Goal: Information Seeking & Learning: Learn about a topic

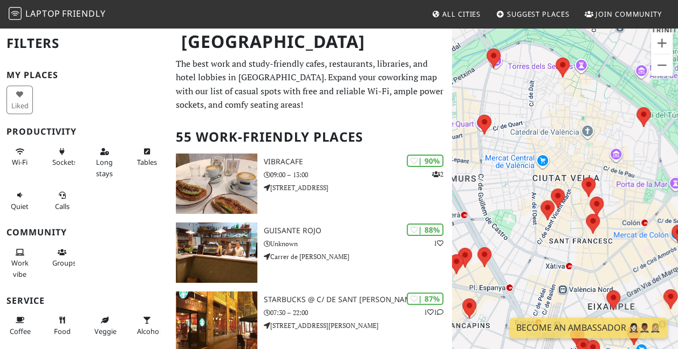
drag, startPoint x: 498, startPoint y: 173, endPoint x: 685, endPoint y: 138, distance: 190.8
click at [677, 138] on html "Laptop Friendly All Cities Suggest Places Join Community Valencia Filters My Pl…" at bounding box center [339, 174] width 678 height 349
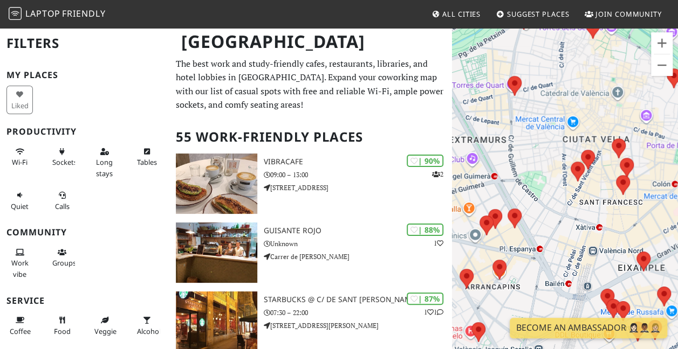
drag, startPoint x: 533, startPoint y: 248, endPoint x: 568, endPoint y: 203, distance: 57.6
click at [568, 203] on div at bounding box center [565, 201] width 226 height 349
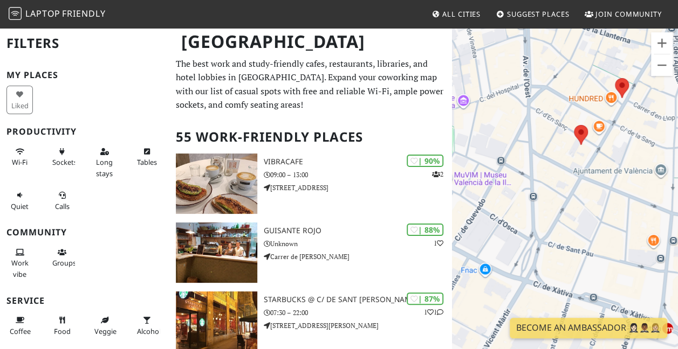
drag, startPoint x: 578, startPoint y: 197, endPoint x: 526, endPoint y: 265, distance: 85.8
click at [526, 265] on div at bounding box center [565, 201] width 226 height 349
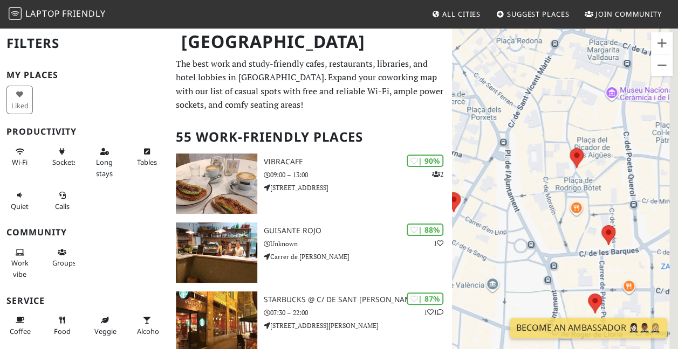
drag, startPoint x: 595, startPoint y: 213, endPoint x: 499, endPoint y: 237, distance: 98.2
click at [499, 237] on div at bounding box center [565, 201] width 226 height 349
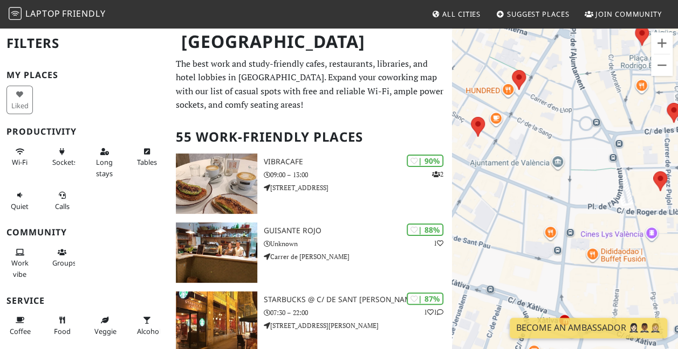
drag, startPoint x: 536, startPoint y: 215, endPoint x: 627, endPoint y: 88, distance: 155.6
click at [625, 88] on div at bounding box center [565, 201] width 226 height 349
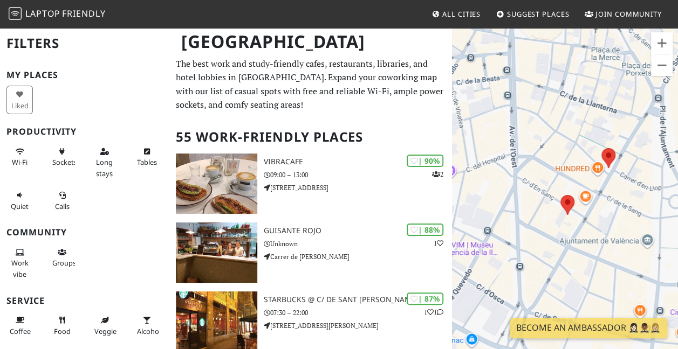
drag, startPoint x: 606, startPoint y: 222, endPoint x: 616, endPoint y: 235, distance: 16.5
click at [616, 235] on div at bounding box center [565, 201] width 226 height 349
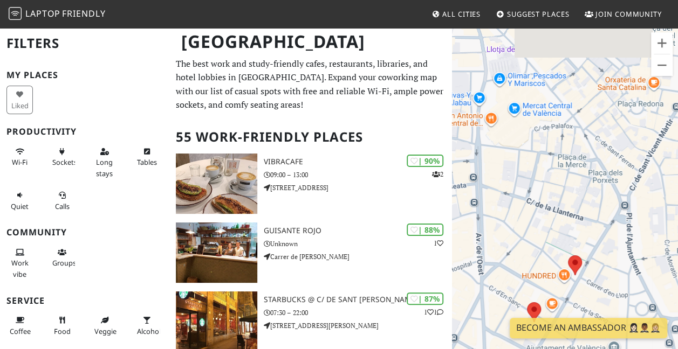
drag, startPoint x: 516, startPoint y: 181, endPoint x: 482, endPoint y: 289, distance: 113.2
click at [482, 289] on div at bounding box center [565, 201] width 226 height 349
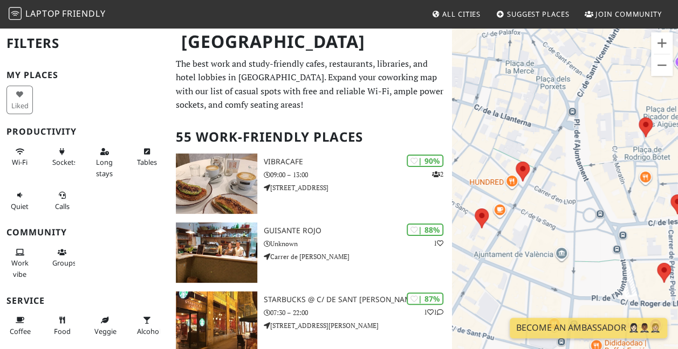
drag, startPoint x: 645, startPoint y: 264, endPoint x: 594, endPoint y: 167, distance: 110.5
click at [594, 167] on div at bounding box center [565, 201] width 226 height 349
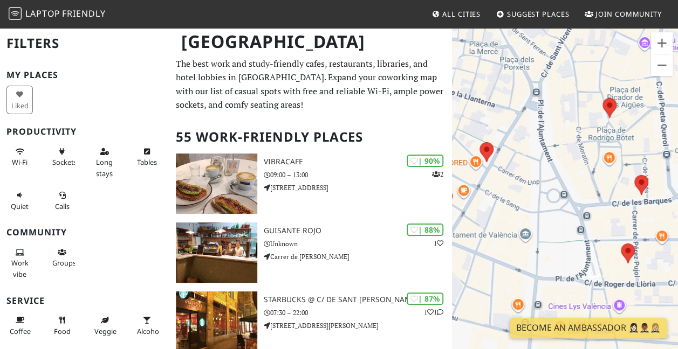
drag, startPoint x: 626, startPoint y: 213, endPoint x: 589, endPoint y: 195, distance: 42.0
click at [589, 195] on div at bounding box center [565, 201] width 226 height 349
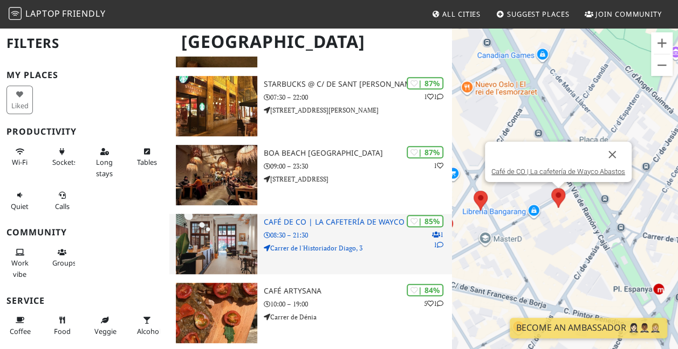
scroll to position [270, 0]
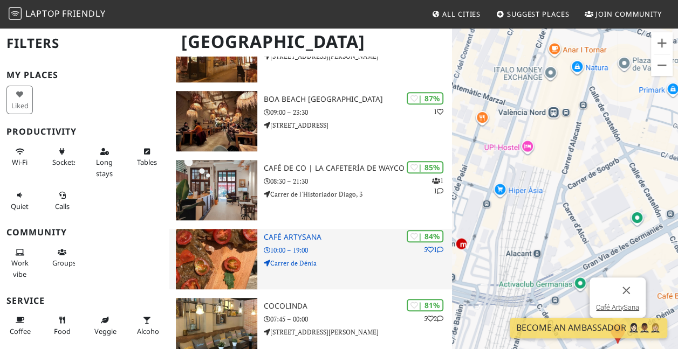
click at [339, 252] on p "10:00 – 19:00" at bounding box center [358, 250] width 188 height 10
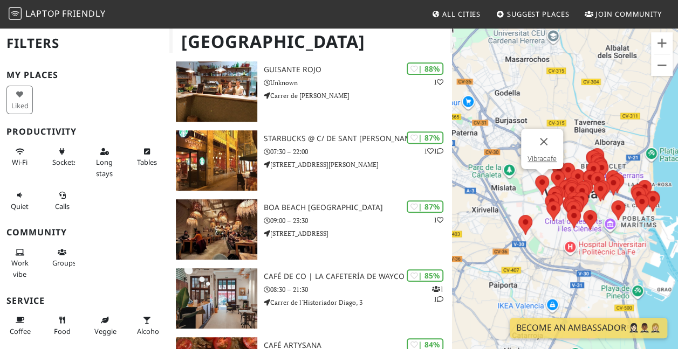
scroll to position [270, 0]
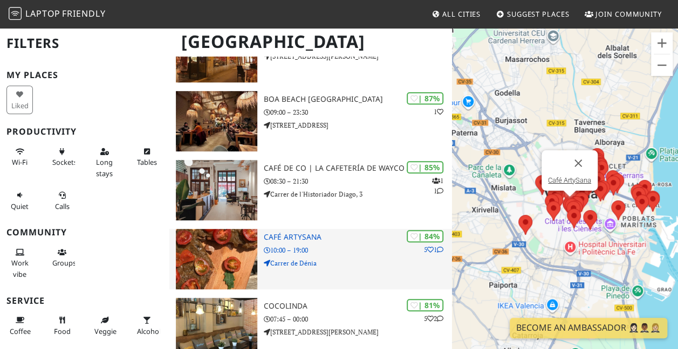
click at [374, 240] on h3 "Café ArtySana" at bounding box center [358, 237] width 188 height 9
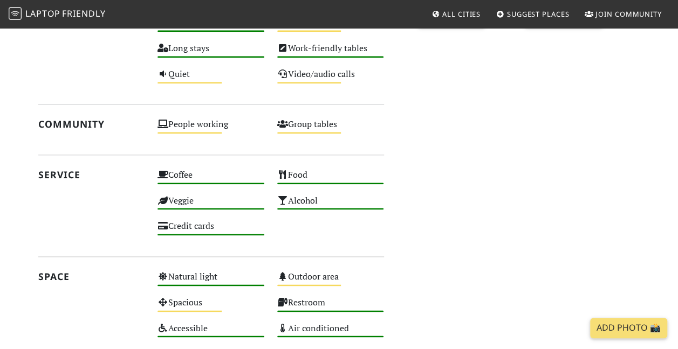
scroll to position [384, 0]
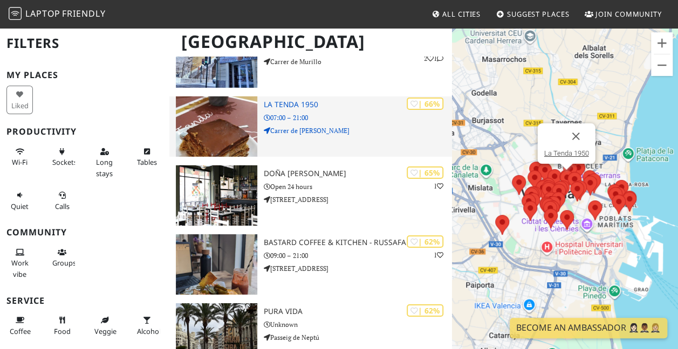
scroll to position [1724, 0]
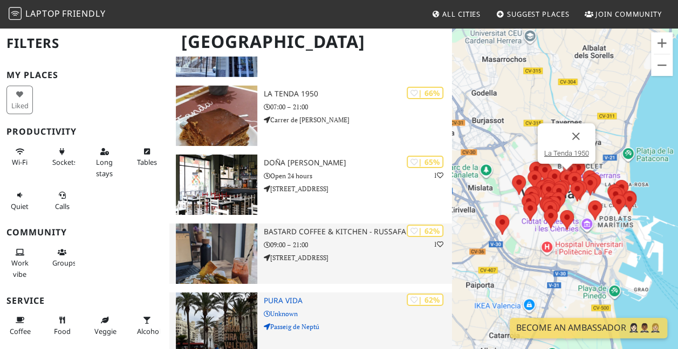
drag, startPoint x: 354, startPoint y: 226, endPoint x: 362, endPoint y: 337, distance: 111.4
click at [354, 226] on div "| 62% 1 BASTARD Coffee & Kitchen - Russafa 09:00 – 21:00 Av. del Regne de Valèn…" at bounding box center [358, 254] width 188 height 60
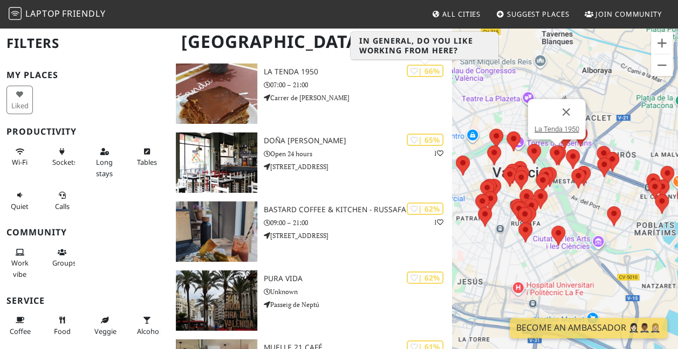
scroll to position [1724, 0]
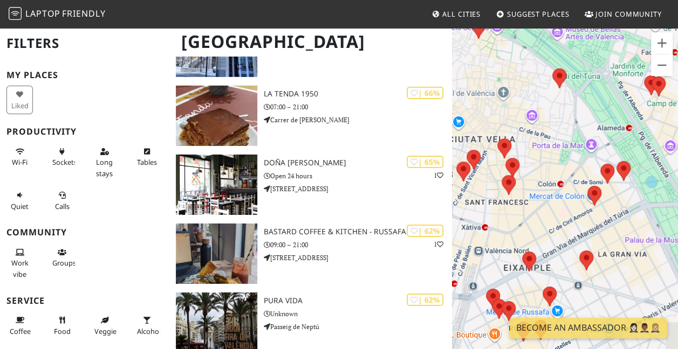
drag, startPoint x: 510, startPoint y: 201, endPoint x: 637, endPoint y: 78, distance: 176.9
click at [637, 78] on div at bounding box center [565, 201] width 226 height 349
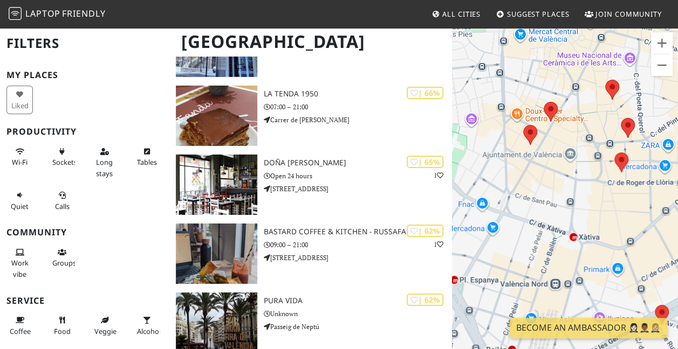
drag, startPoint x: 551, startPoint y: 177, endPoint x: 575, endPoint y: 193, distance: 28.7
click at [575, 193] on div at bounding box center [565, 201] width 226 height 349
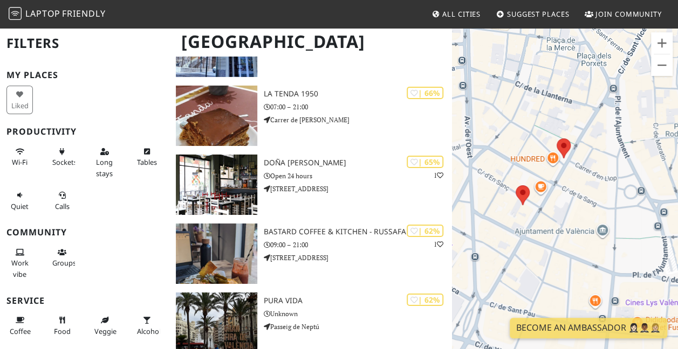
drag, startPoint x: 557, startPoint y: 175, endPoint x: 536, endPoint y: 265, distance: 93.0
click at [536, 265] on div at bounding box center [565, 201] width 226 height 349
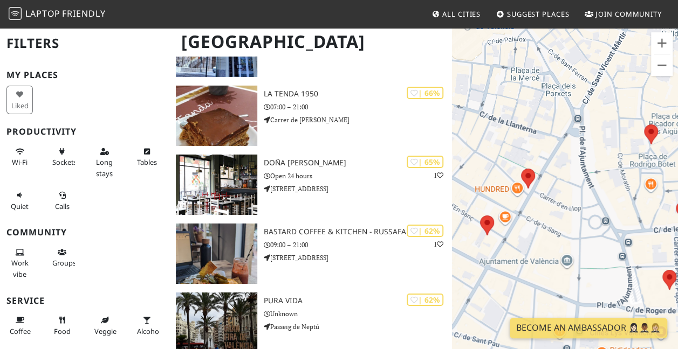
click at [564, 211] on div at bounding box center [565, 201] width 226 height 349
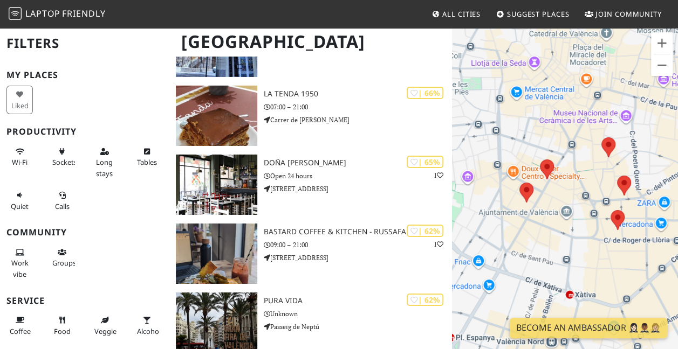
drag, startPoint x: 551, startPoint y: 200, endPoint x: 566, endPoint y: 240, distance: 42.5
click at [566, 240] on div at bounding box center [565, 201] width 226 height 349
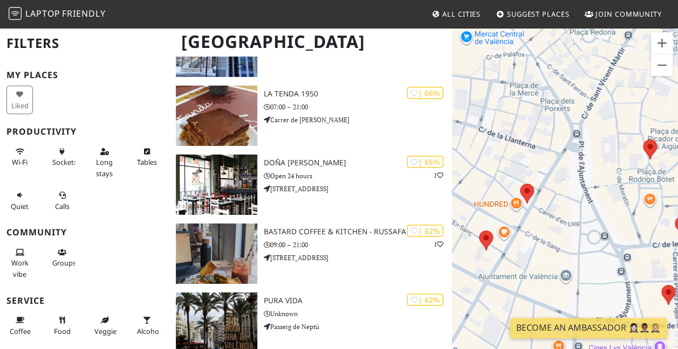
drag, startPoint x: 574, startPoint y: 190, endPoint x: 570, endPoint y: 239, distance: 49.7
click at [570, 239] on div at bounding box center [565, 201] width 226 height 349
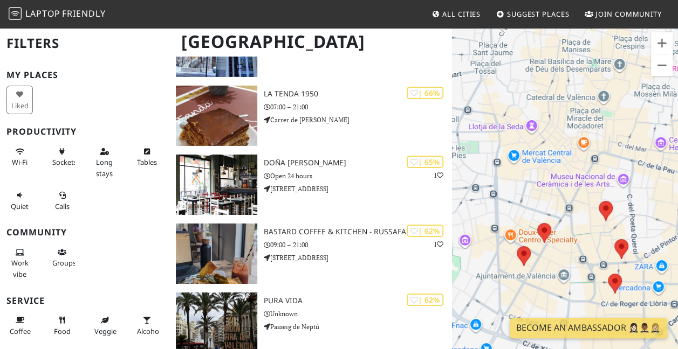
drag, startPoint x: 582, startPoint y: 224, endPoint x: 554, endPoint y: 231, distance: 29.3
click at [554, 231] on div at bounding box center [565, 201] width 226 height 349
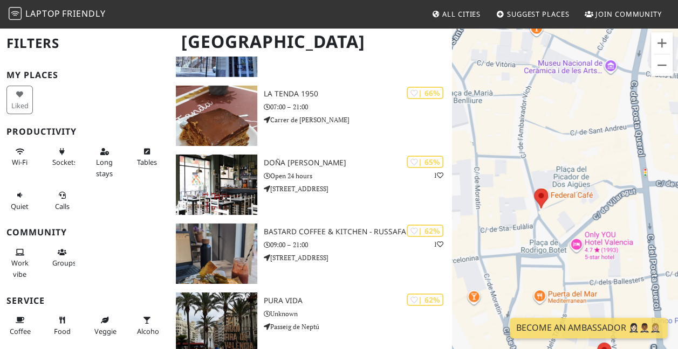
drag, startPoint x: 601, startPoint y: 220, endPoint x: 619, endPoint y: 151, distance: 71.4
click at [619, 151] on div at bounding box center [565, 201] width 226 height 349
